Goal: Task Accomplishment & Management: Manage account settings

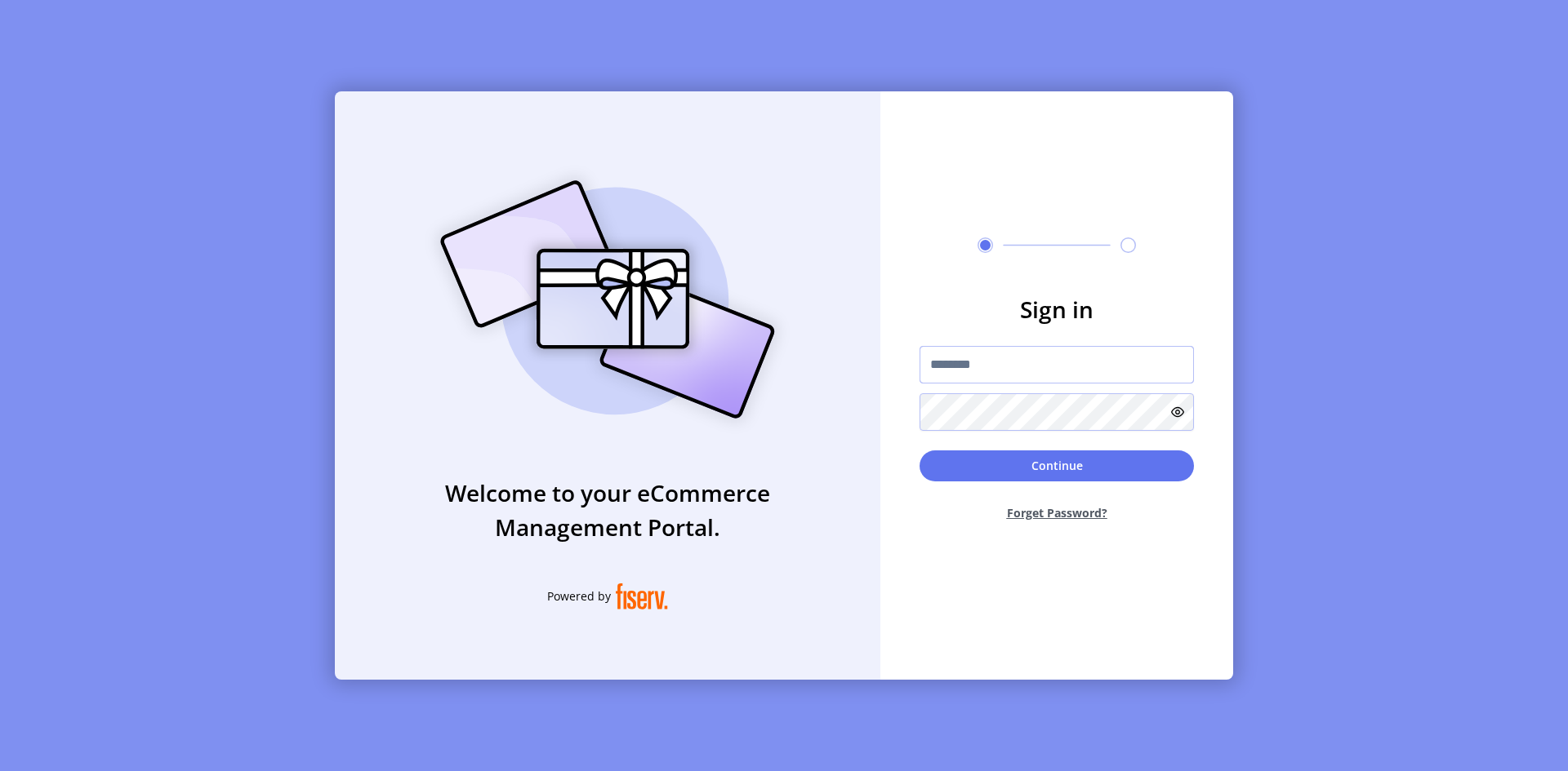
click at [1034, 365] on input "text" at bounding box center [1056, 364] width 274 height 38
type input "**********"
click at [1176, 410] on icon at bounding box center [1177, 412] width 13 height 13
click at [1060, 459] on button "Continue" at bounding box center [1056, 466] width 274 height 31
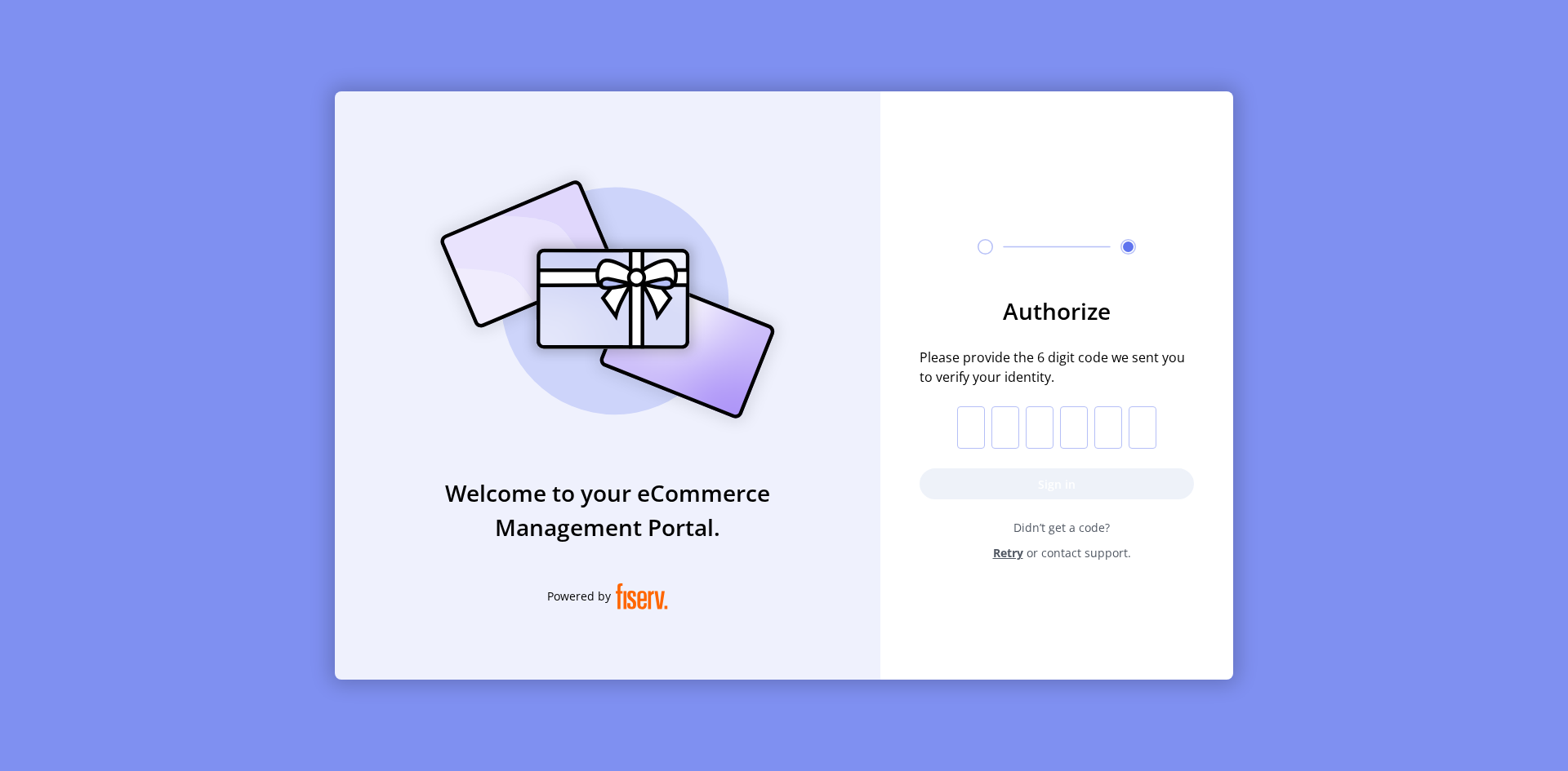
click at [975, 427] on input "text" at bounding box center [971, 427] width 28 height 43
paste input "*"
type input "*"
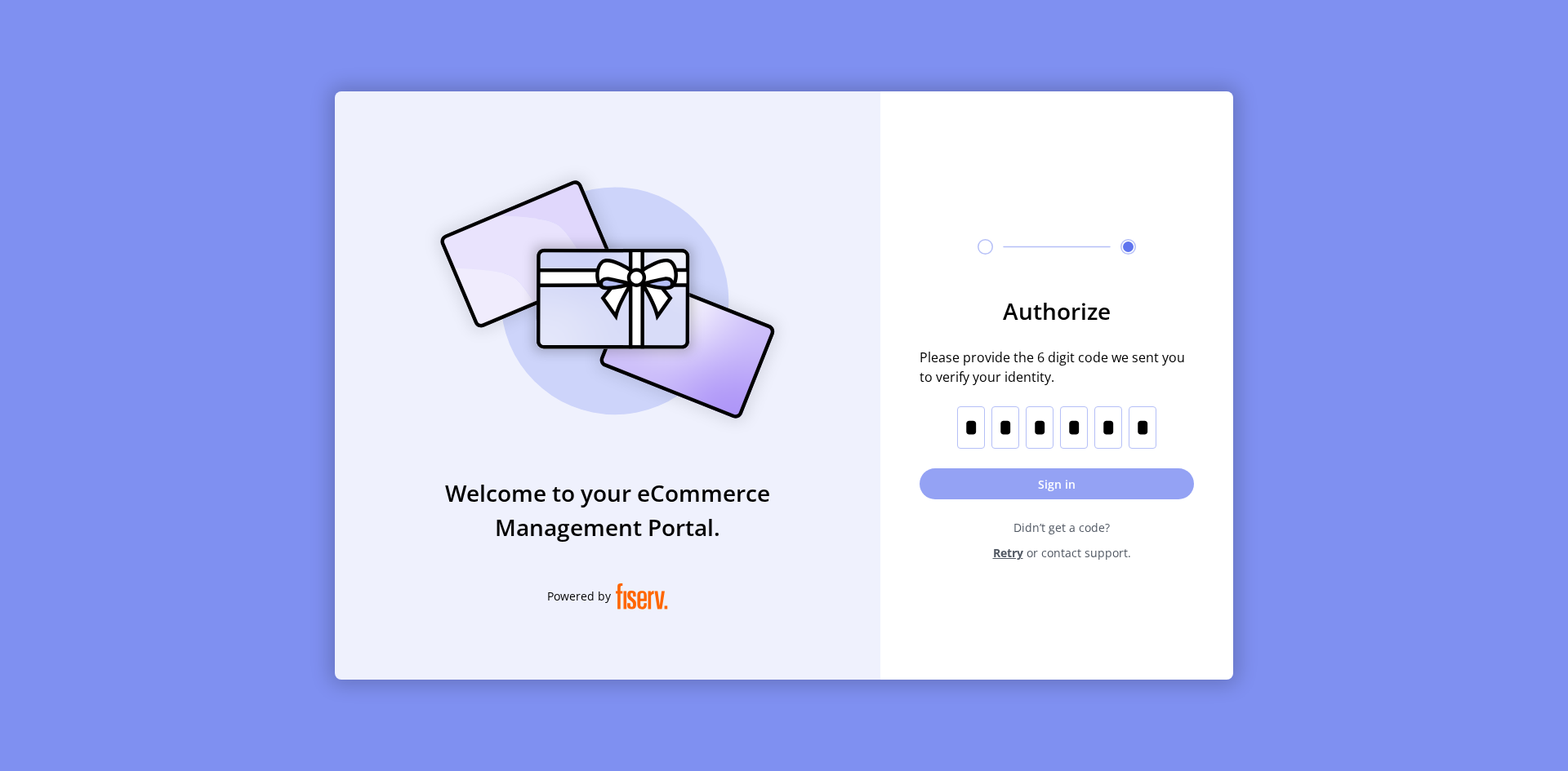
click at [1043, 487] on button "Sign in" at bounding box center [1056, 484] width 274 height 31
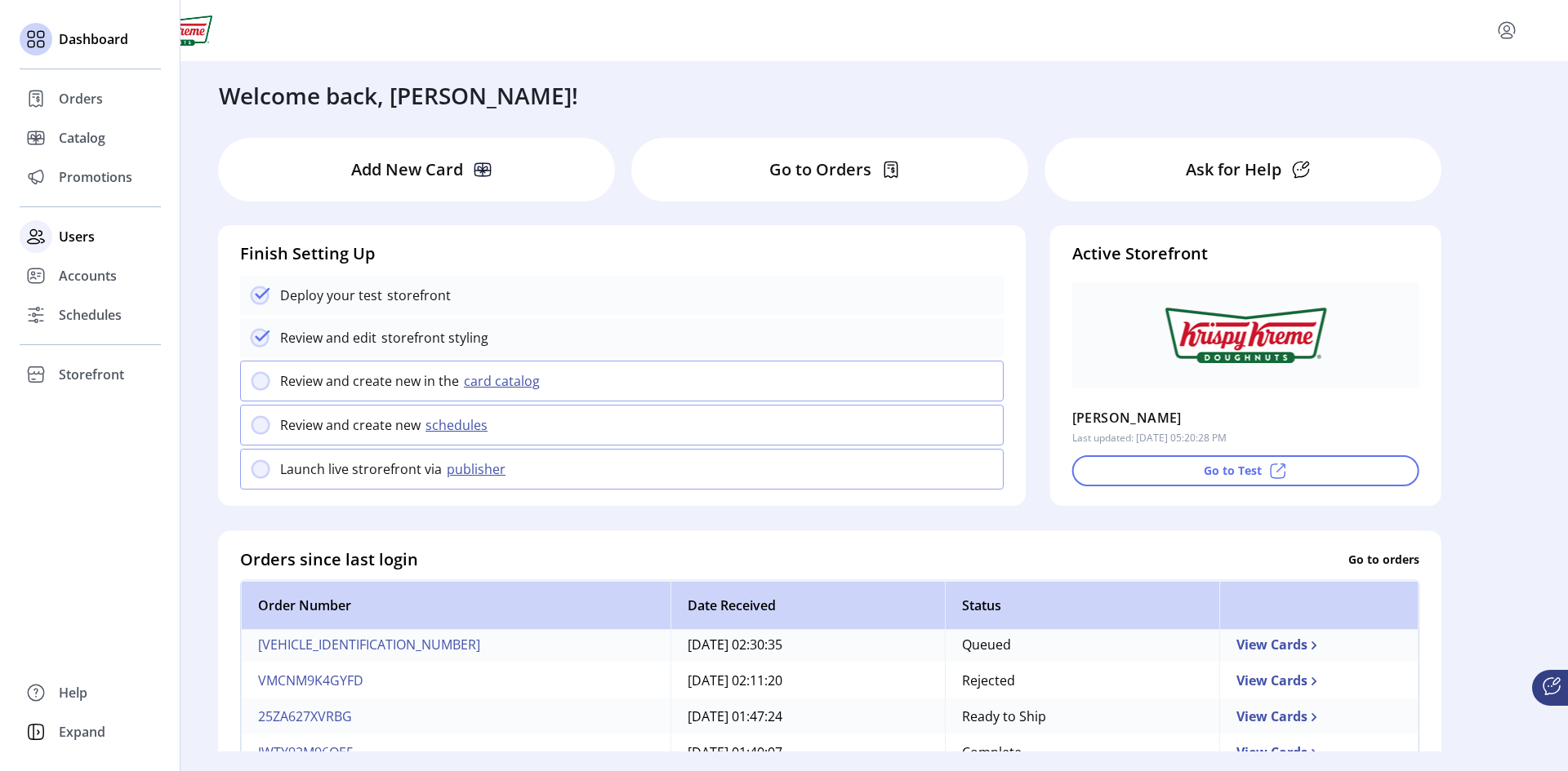
click at [70, 234] on span "Users" at bounding box center [76, 237] width 36 height 19
